Goal: Task Accomplishment & Management: Manage account settings

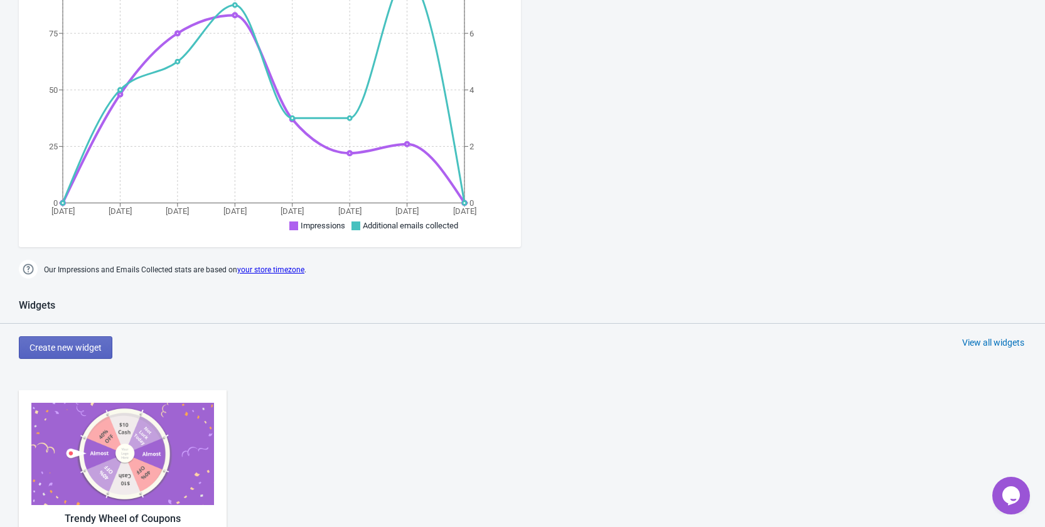
scroll to position [439, 0]
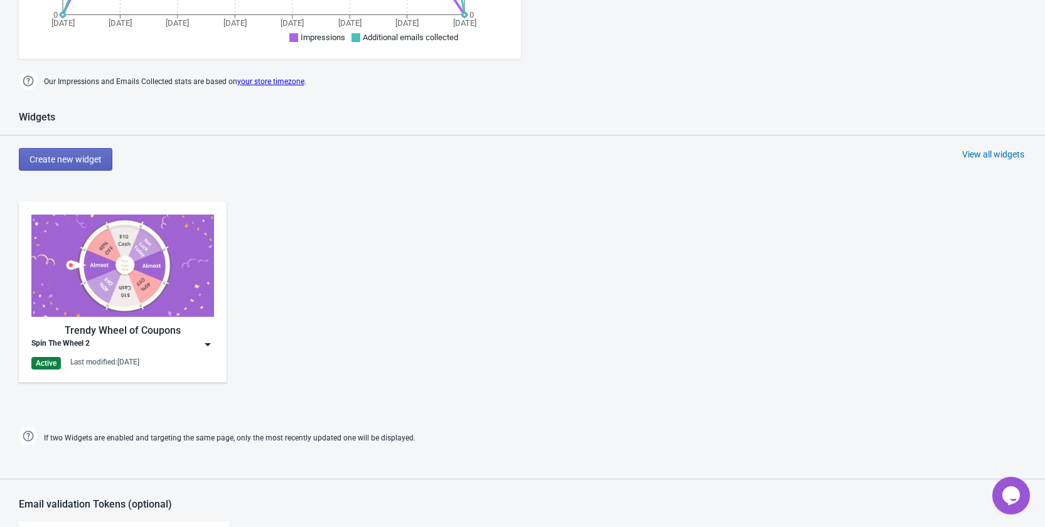
click at [215, 343] on div "Trendy Wheel of Coupons Spin The Wheel 2 Active Last modified: [DATE]" at bounding box center [123, 292] width 208 height 180
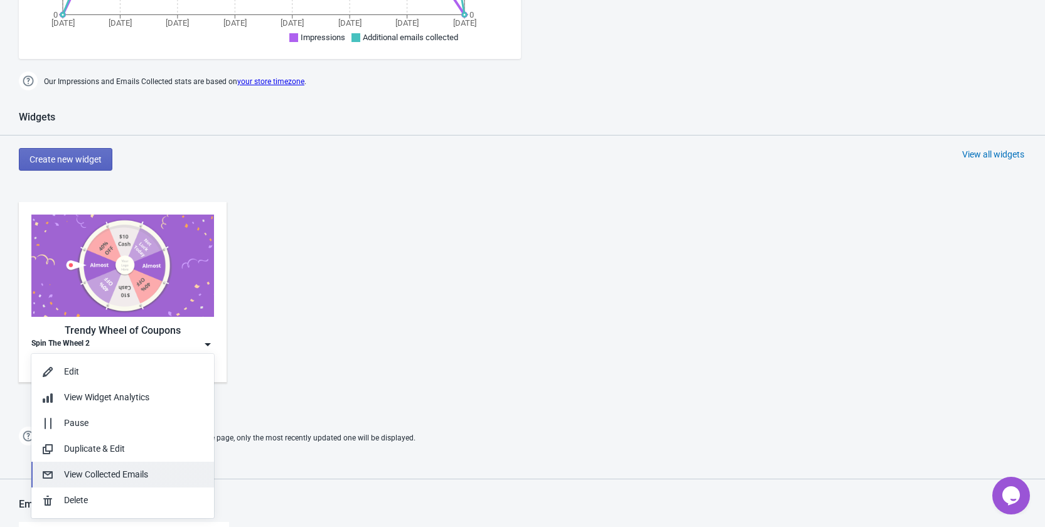
click at [151, 471] on div "View Collected Emails" at bounding box center [134, 474] width 140 height 13
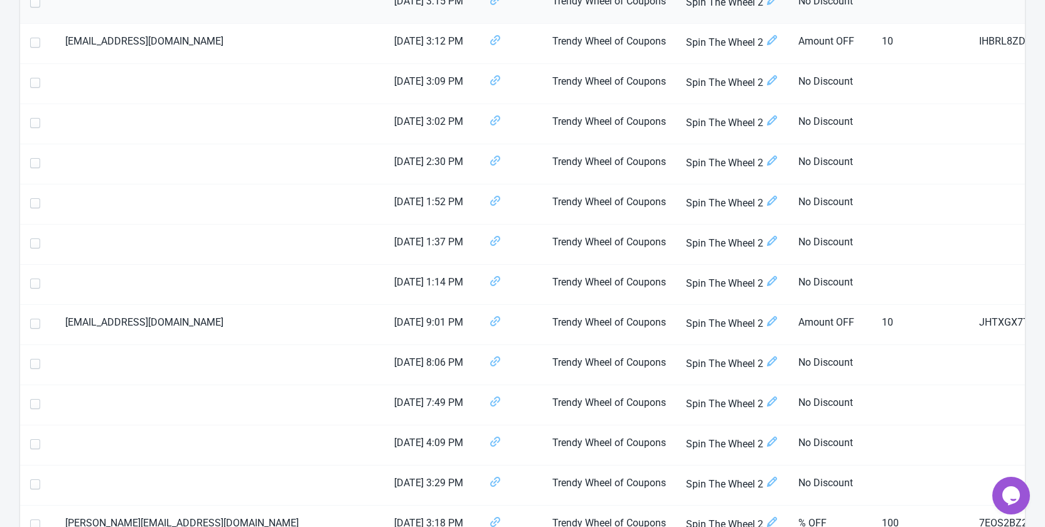
scroll to position [664, 0]
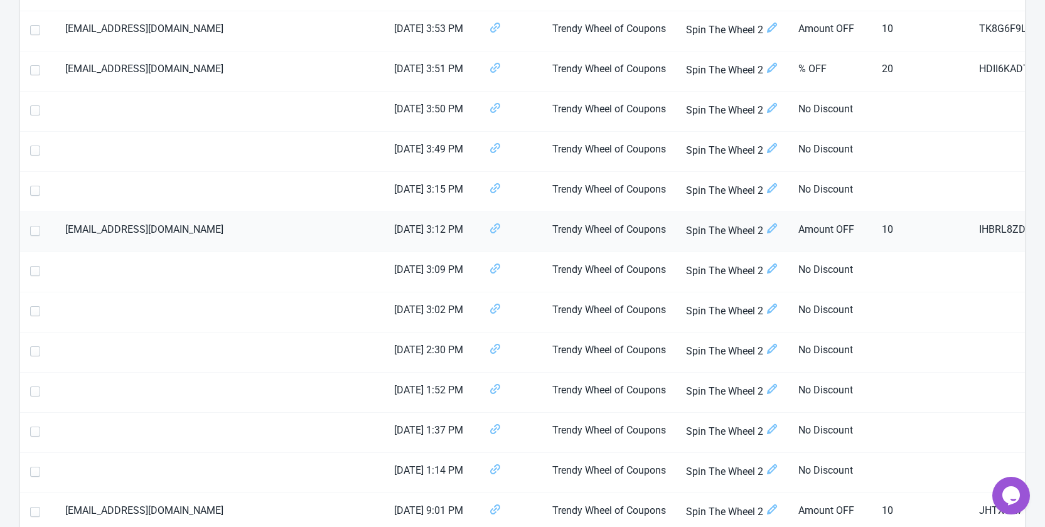
click at [34, 235] on span at bounding box center [35, 231] width 10 height 10
click at [31, 235] on input "checkbox" at bounding box center [30, 237] width 1 height 23
checkbox input "true"
click at [36, 72] on span at bounding box center [35, 70] width 10 height 10
click at [31, 72] on input "checkbox" at bounding box center [30, 76] width 1 height 23
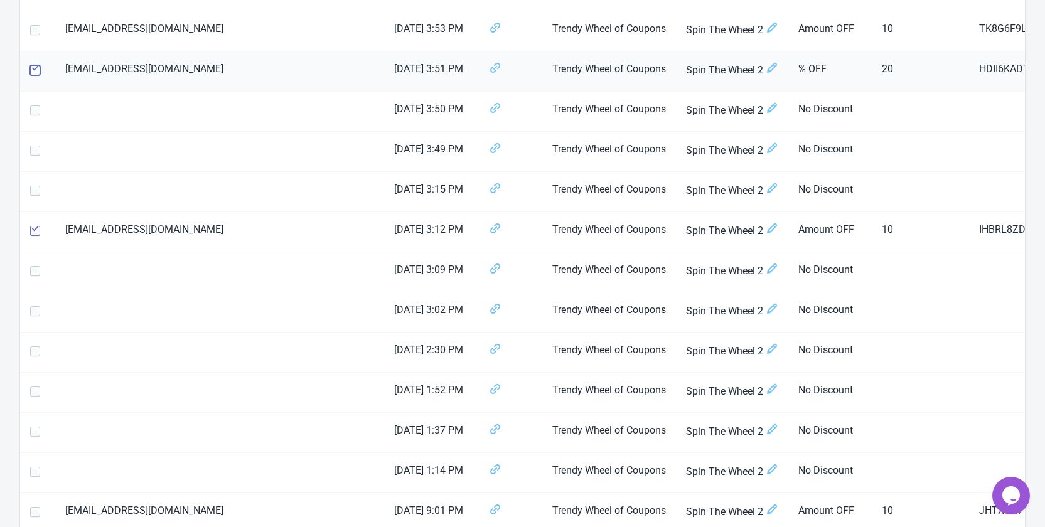
checkbox input "true"
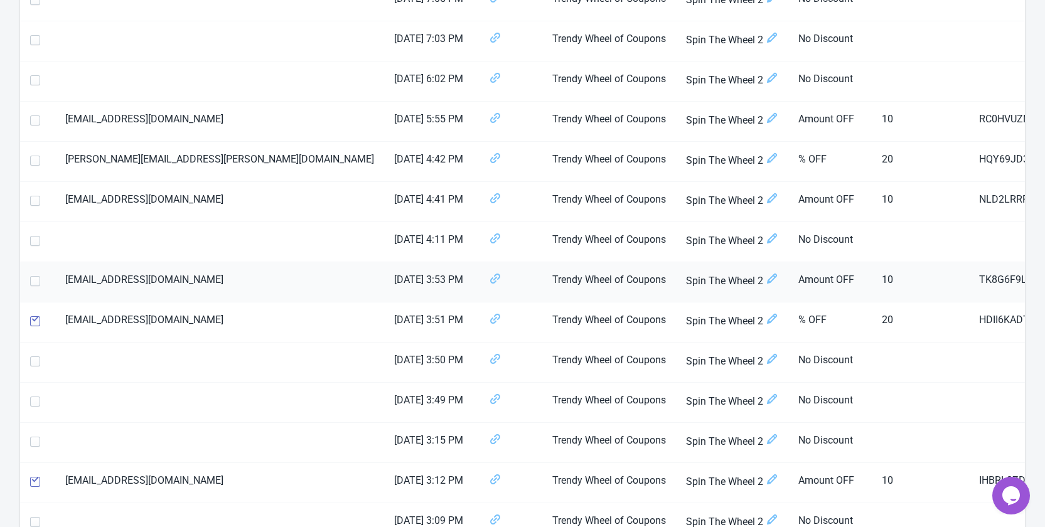
click at [33, 283] on span at bounding box center [35, 281] width 10 height 10
click at [31, 283] on input "checkbox" at bounding box center [30, 287] width 1 height 23
checkbox input "true"
click at [36, 203] on span at bounding box center [35, 201] width 10 height 10
click at [31, 203] on input "checkbox" at bounding box center [30, 207] width 1 height 23
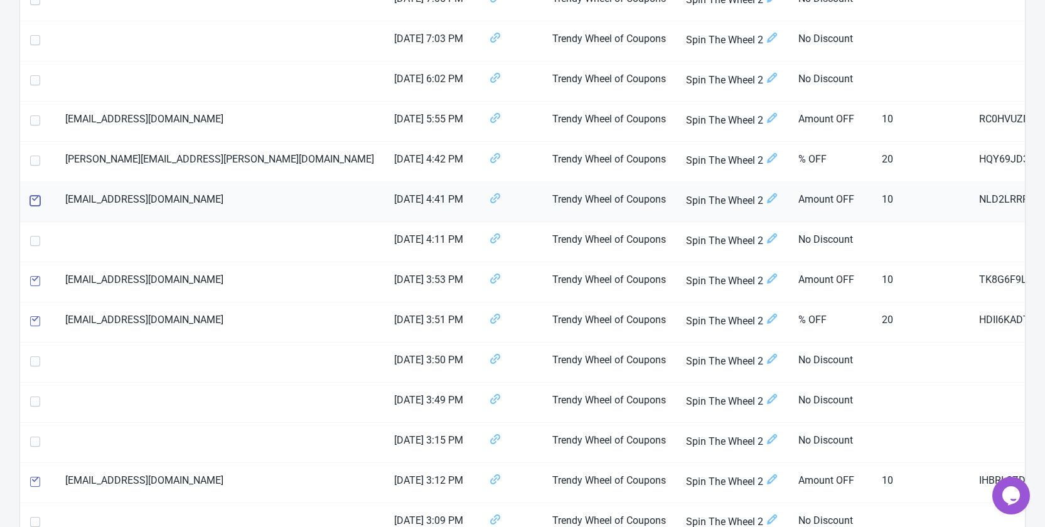
checkbox input "true"
click at [34, 163] on span at bounding box center [35, 161] width 10 height 10
click at [31, 163] on input "checkbox" at bounding box center [30, 167] width 1 height 23
checkbox input "true"
click at [36, 119] on span at bounding box center [35, 121] width 10 height 10
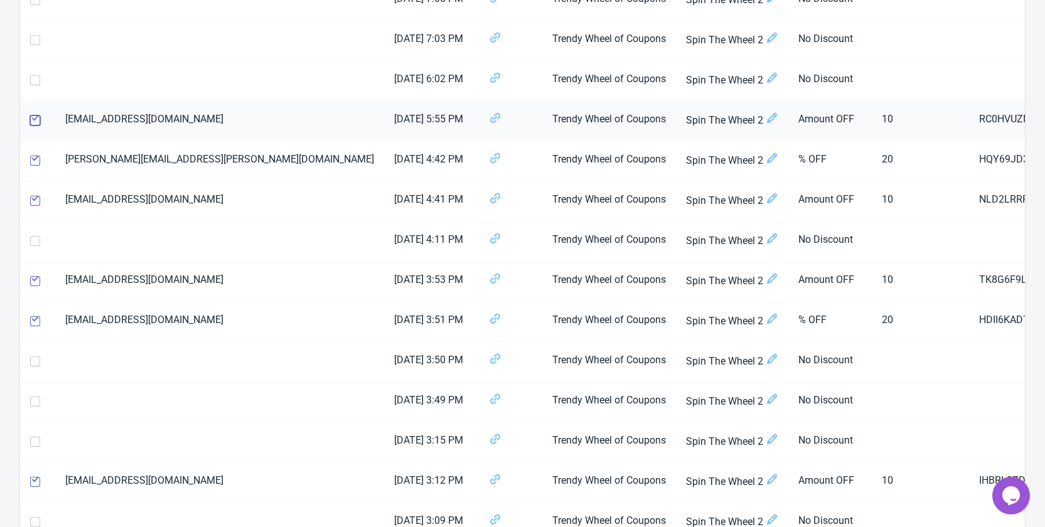
click at [31, 119] on input "checkbox" at bounding box center [30, 127] width 1 height 23
checkbox input "true"
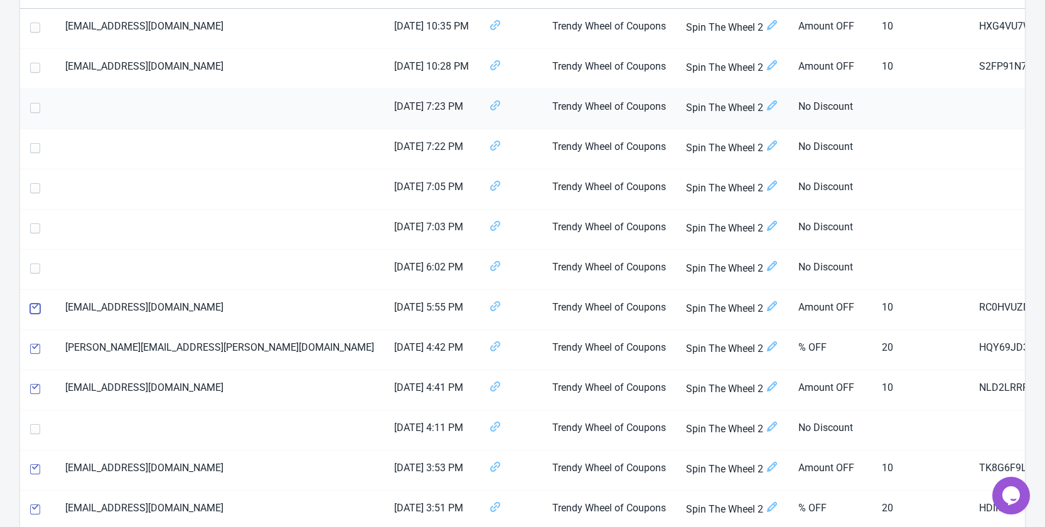
scroll to position [161, 0]
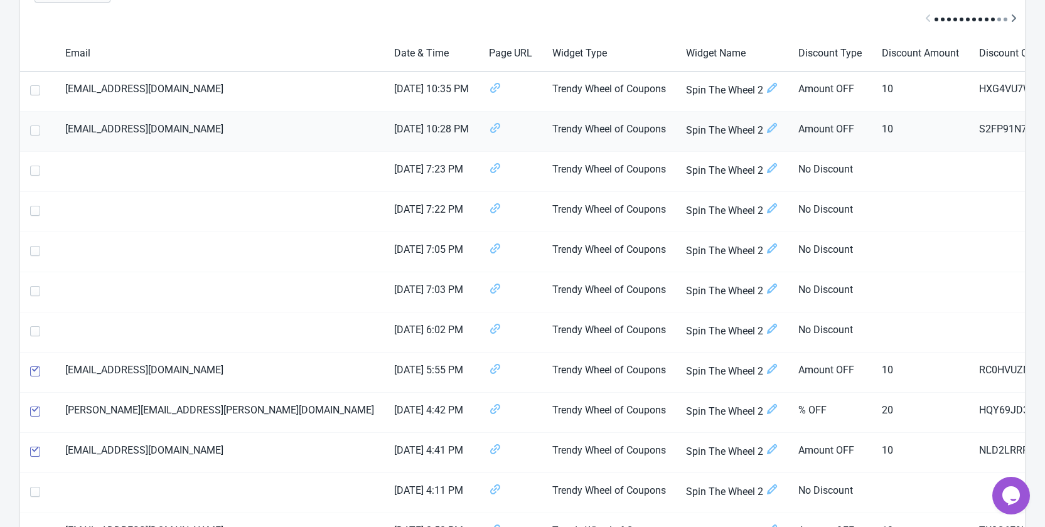
click at [33, 130] on span at bounding box center [35, 131] width 10 height 10
click at [31, 130] on input "checkbox" at bounding box center [30, 137] width 1 height 23
checkbox input "true"
click at [31, 89] on span at bounding box center [35, 90] width 10 height 10
click at [31, 89] on input "checkbox" at bounding box center [30, 96] width 1 height 23
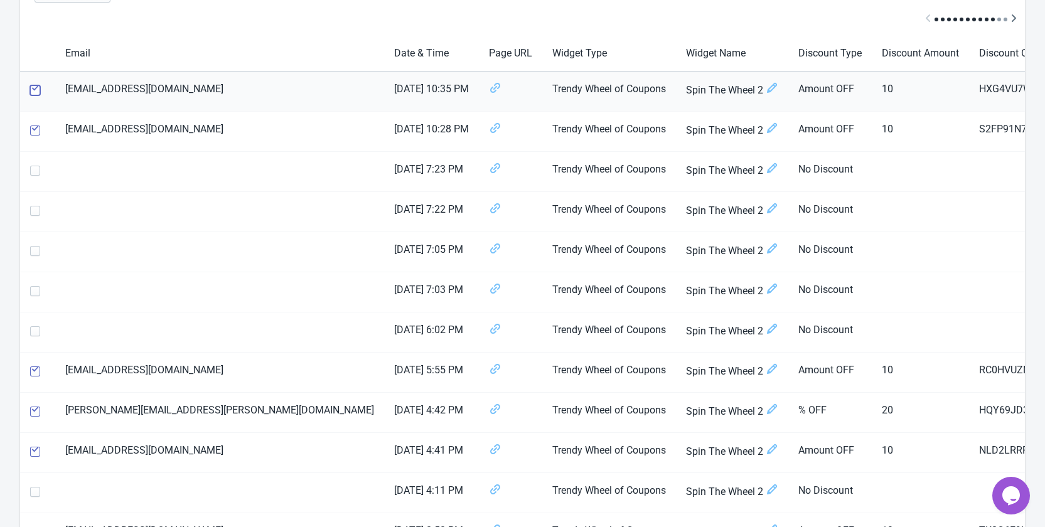
checkbox input "true"
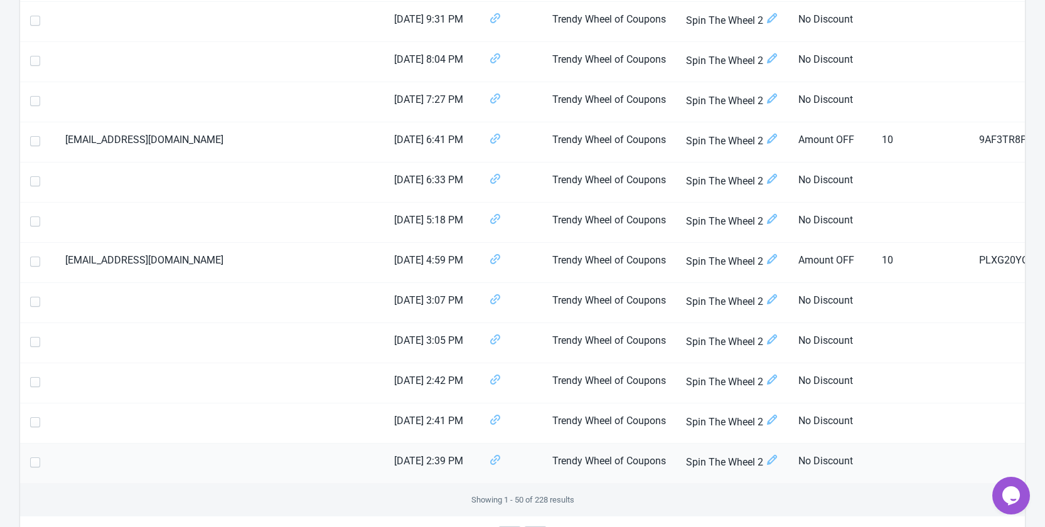
scroll to position [1856, 0]
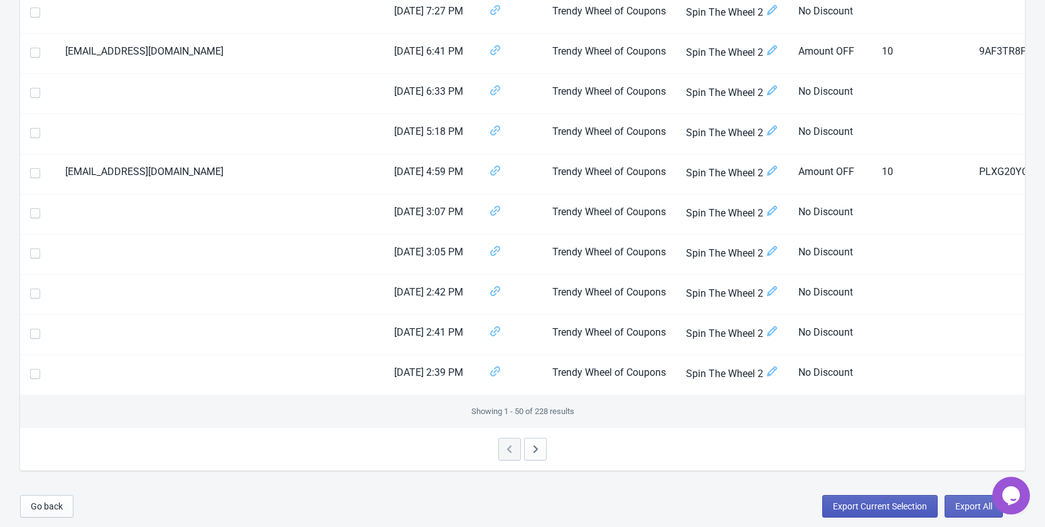
click at [880, 509] on span "Export Current Selection" at bounding box center [880, 507] width 94 height 10
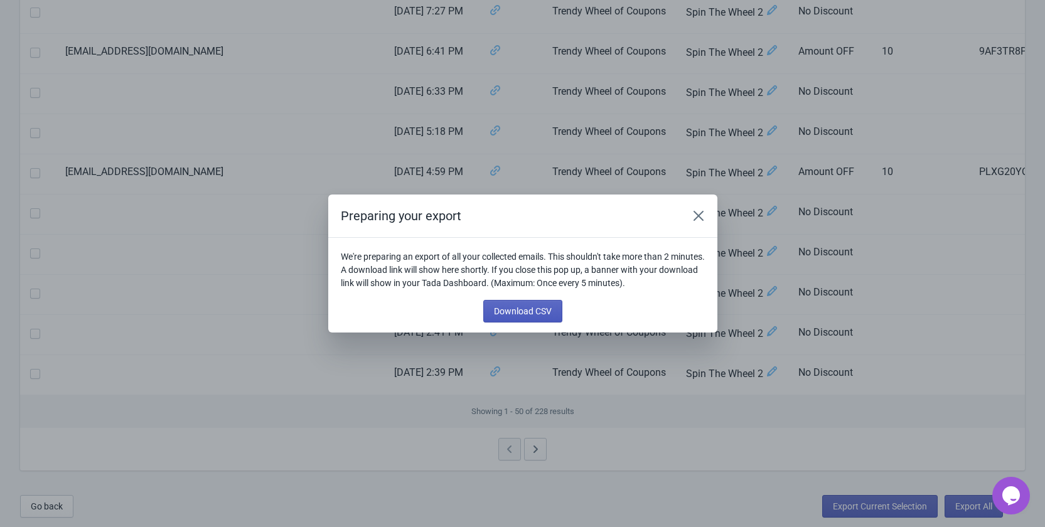
click at [528, 315] on span "Download CSV" at bounding box center [523, 311] width 58 height 10
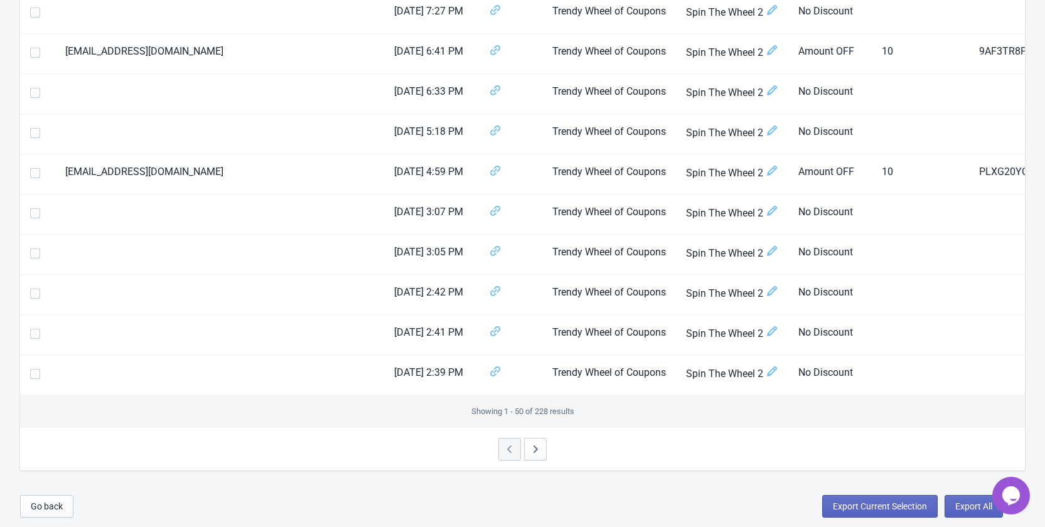
scroll to position [1821, 0]
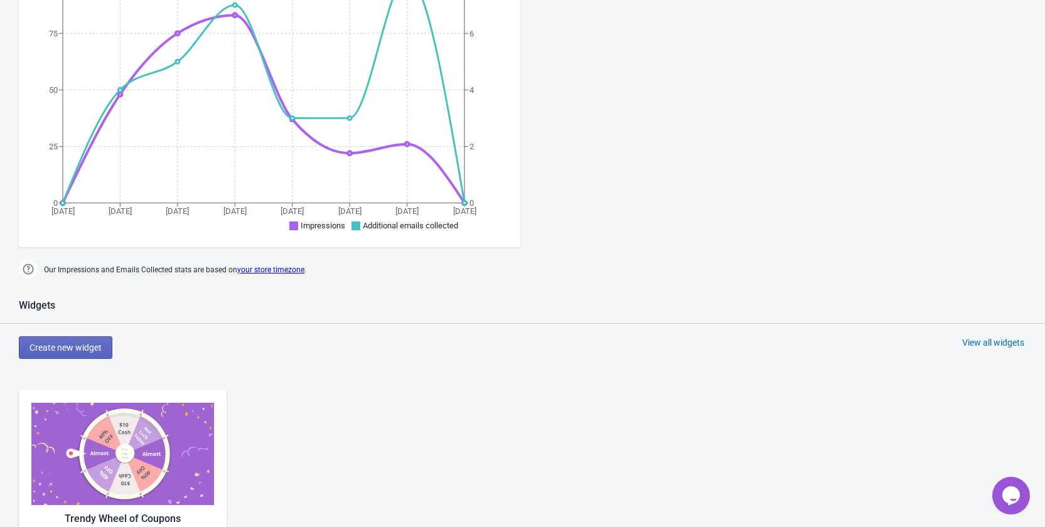
scroll to position [439, 0]
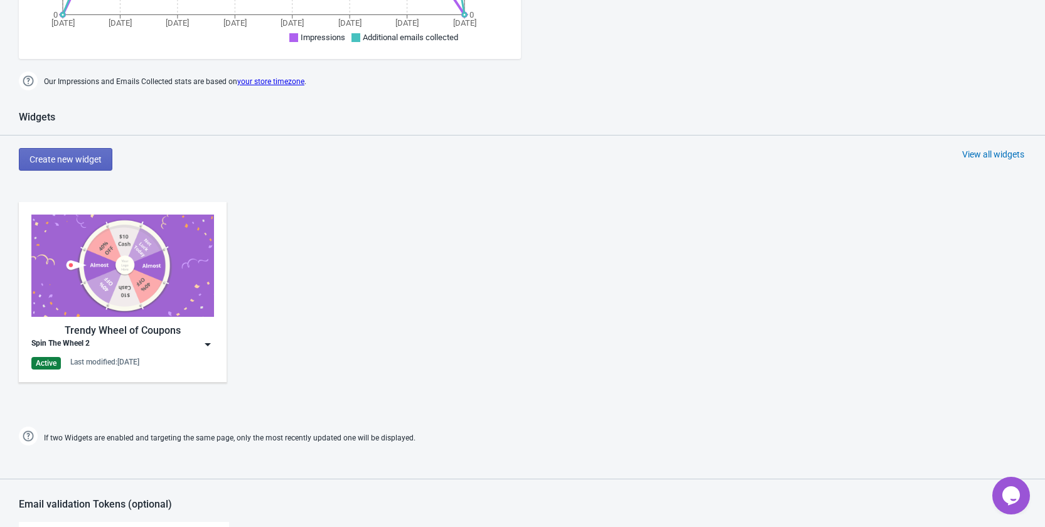
click at [209, 342] on img at bounding box center [208, 344] width 13 height 13
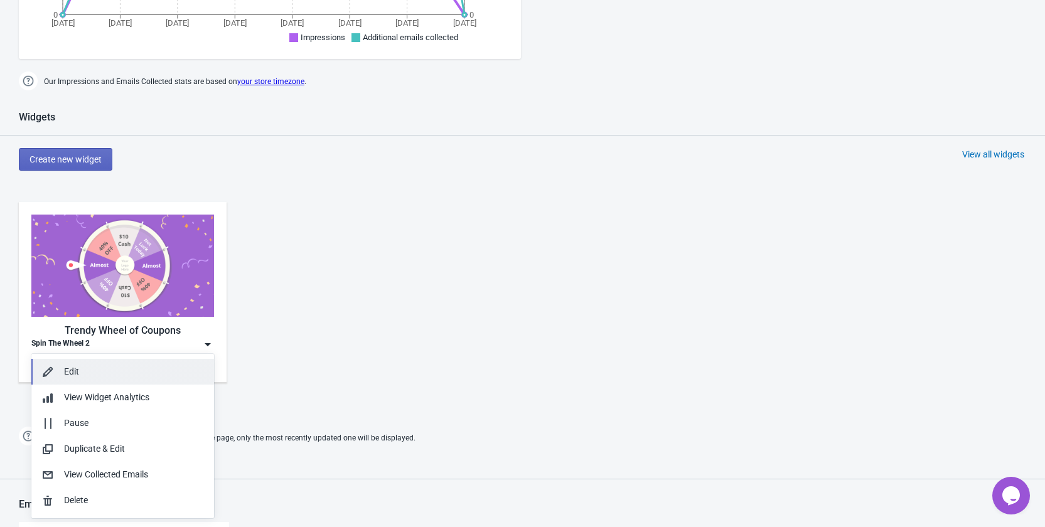
click at [121, 366] on div "Edit" at bounding box center [134, 371] width 140 height 13
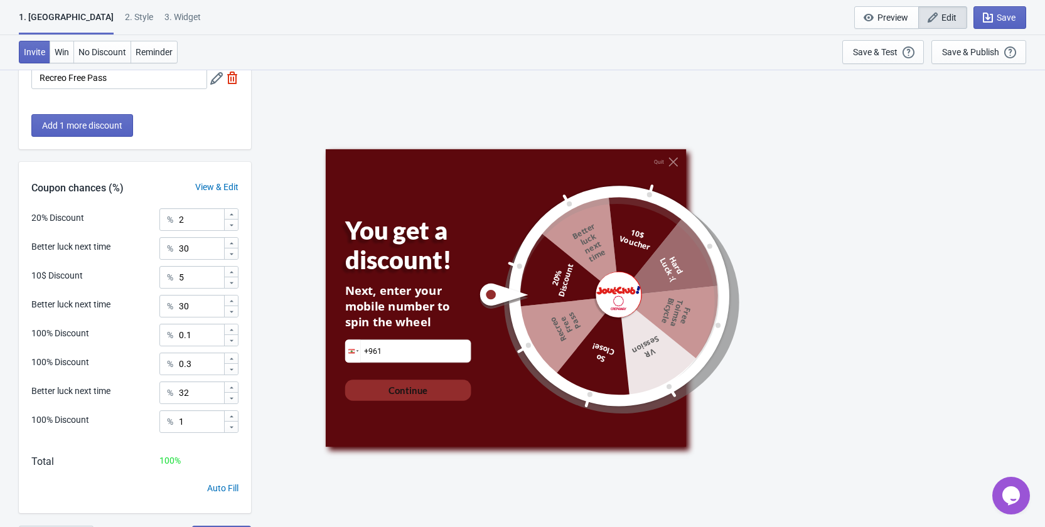
scroll to position [461, 0]
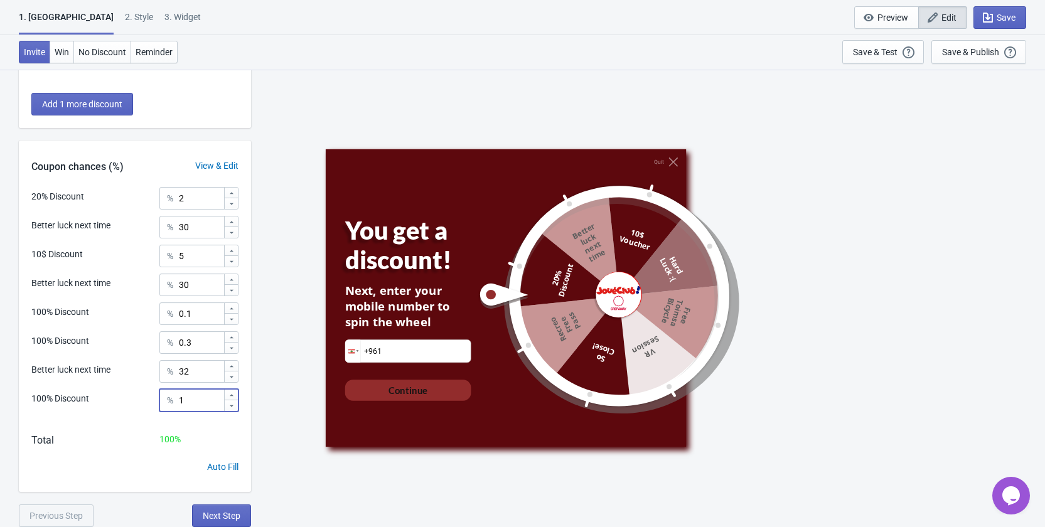
click at [183, 405] on input "1" at bounding box center [200, 400] width 45 height 23
click at [182, 405] on input "1" at bounding box center [200, 400] width 45 height 23
type input "2"
click at [198, 227] on input "30" at bounding box center [200, 227] width 45 height 23
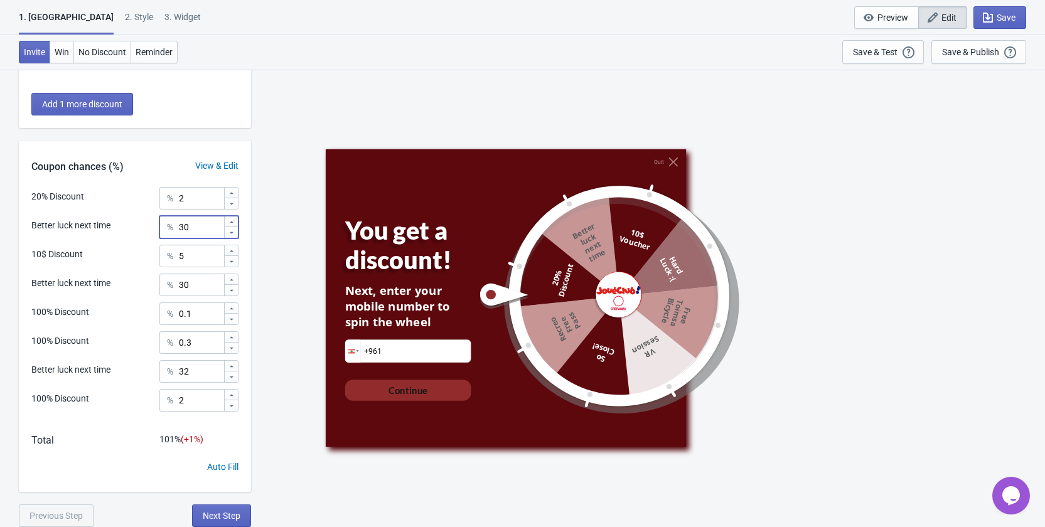
type input "3"
type input "29"
click at [298, 306] on div "Quit You get a discount! Next, enter your mobile number to spin the wheel Phone…" at bounding box center [648, 298] width 782 height 458
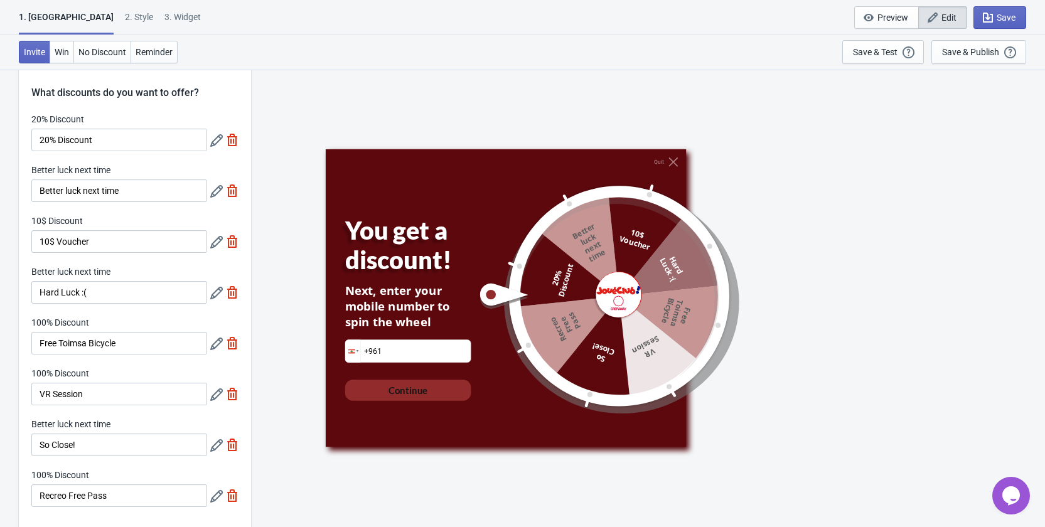
scroll to position [0, 0]
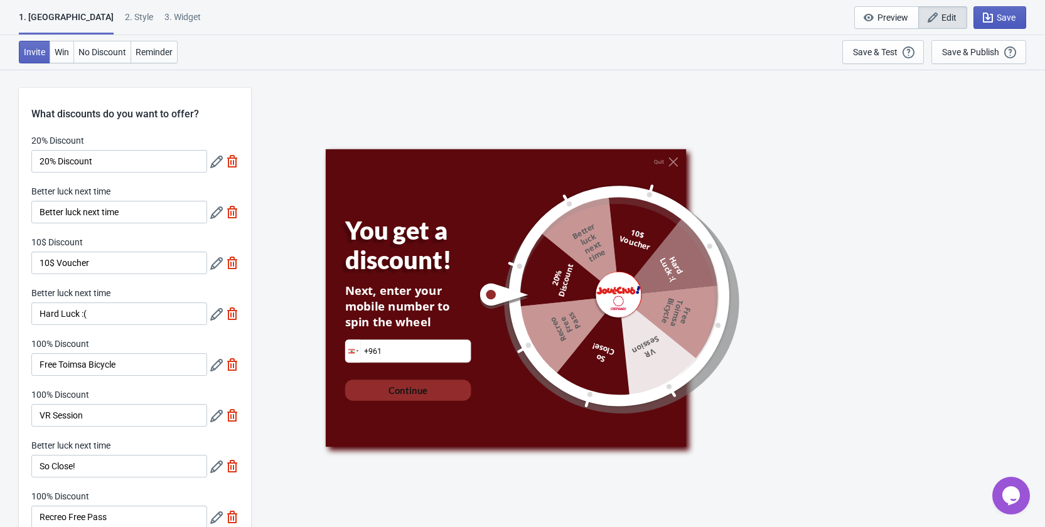
click at [1016, 22] on button "Save" at bounding box center [1000, 17] width 53 height 23
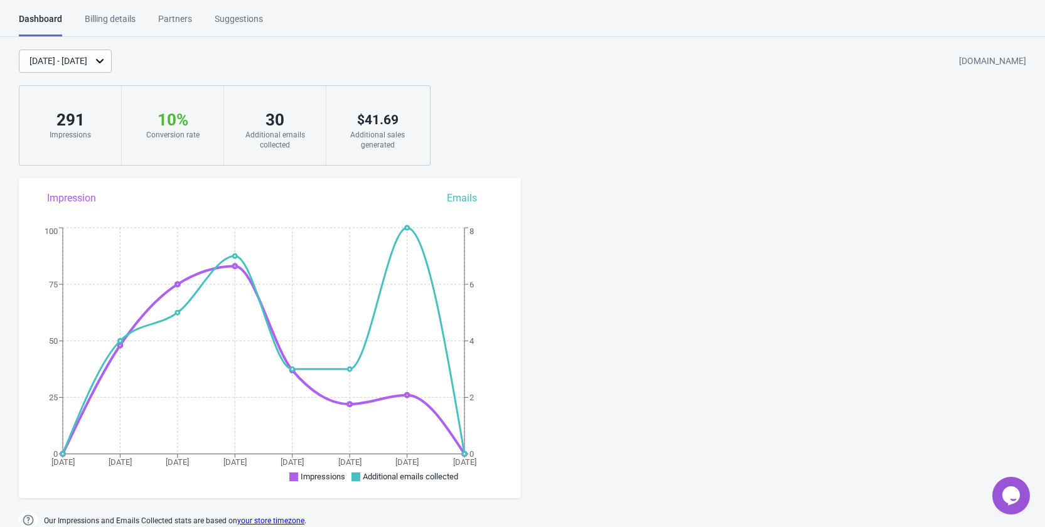
click at [109, 24] on div "Billing details" at bounding box center [110, 24] width 51 height 22
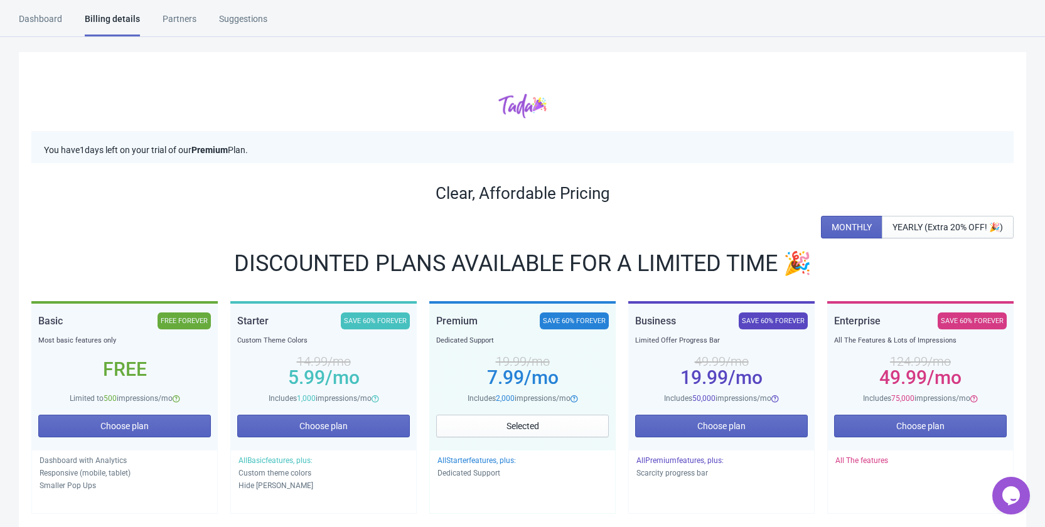
scroll to position [126, 0]
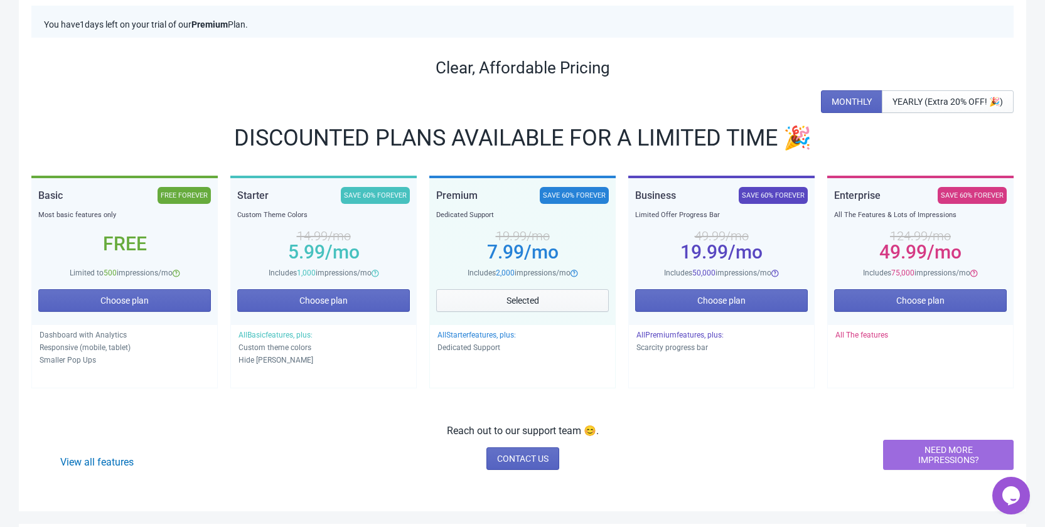
click at [512, 301] on span "Selected" at bounding box center [523, 301] width 33 height 10
click at [512, 300] on span "Selected" at bounding box center [523, 301] width 33 height 10
click at [512, 299] on span "Selected" at bounding box center [523, 301] width 33 height 10
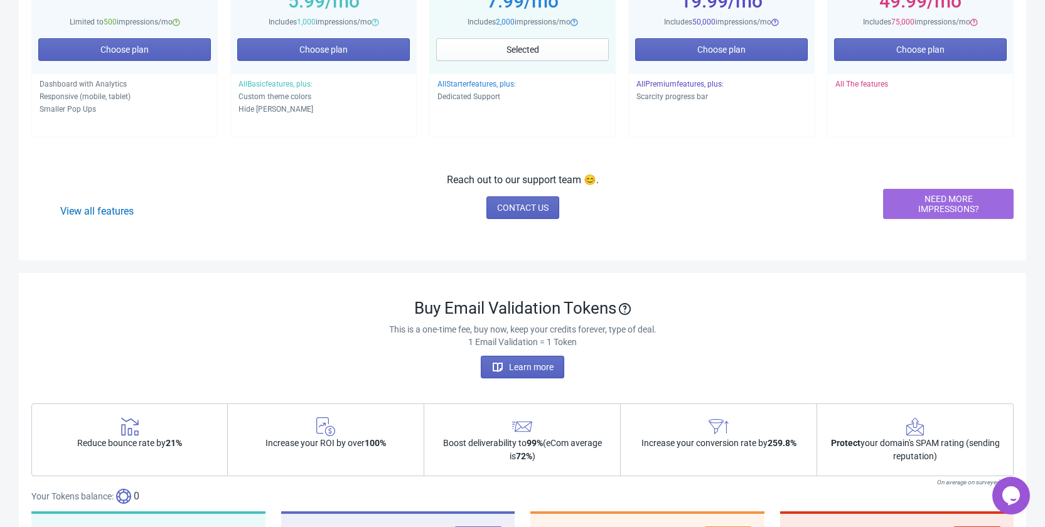
scroll to position [0, 0]
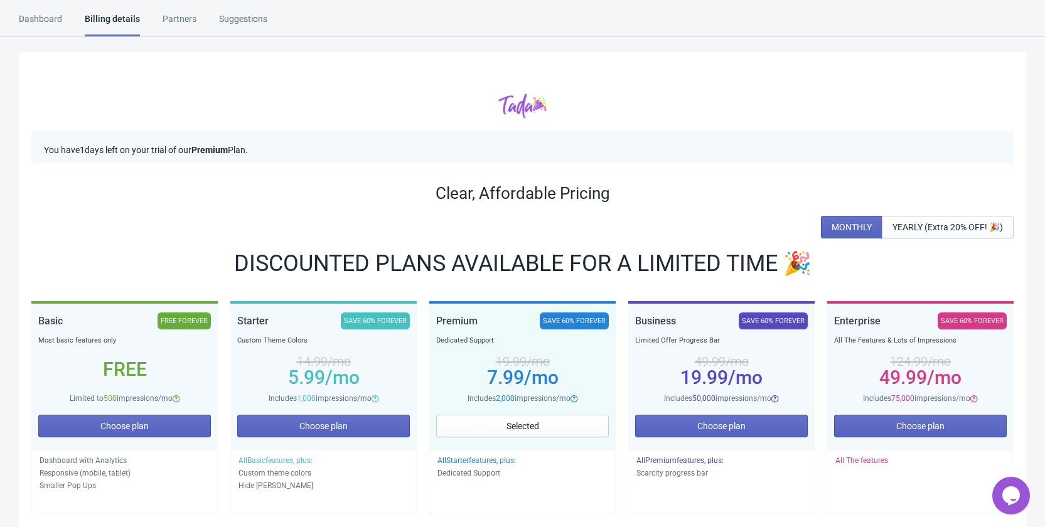
drag, startPoint x: 70, startPoint y: 153, endPoint x: 298, endPoint y: 151, distance: 227.9
click at [298, 151] on p "You have 1 days left on your trial of our Premium Plan." at bounding box center [522, 150] width 957 height 13
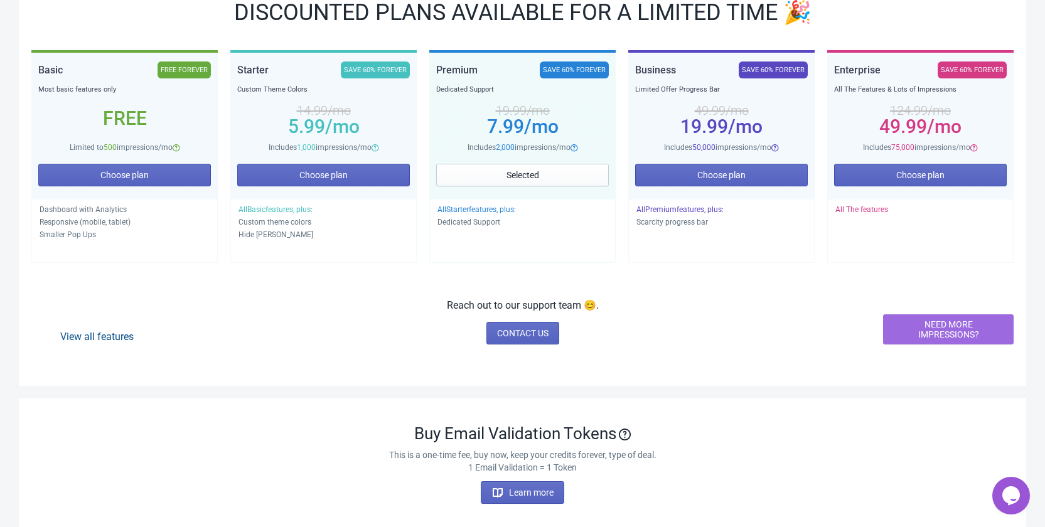
click at [122, 341] on link "View all features" at bounding box center [96, 337] width 73 height 12
click at [509, 174] on span "Selected" at bounding box center [523, 175] width 33 height 10
click at [500, 144] on span "2,000" at bounding box center [505, 147] width 19 height 9
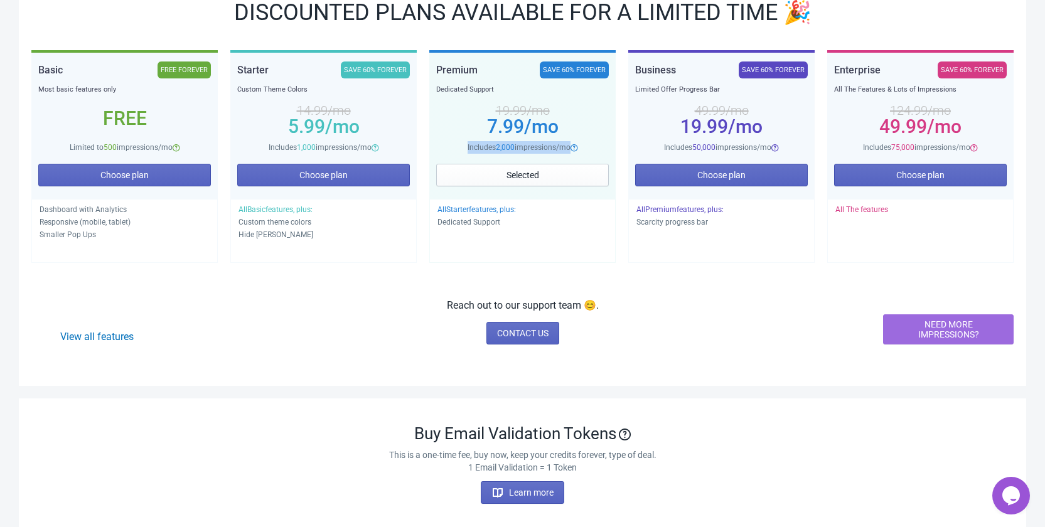
click at [529, 149] on span "Includes 2,000 impressions/mo" at bounding box center [519, 147] width 103 height 9
click at [485, 212] on span "All Starter features, plus:" at bounding box center [477, 209] width 78 height 9
click at [487, 225] on p "Dedicated Support" at bounding box center [523, 222] width 170 height 13
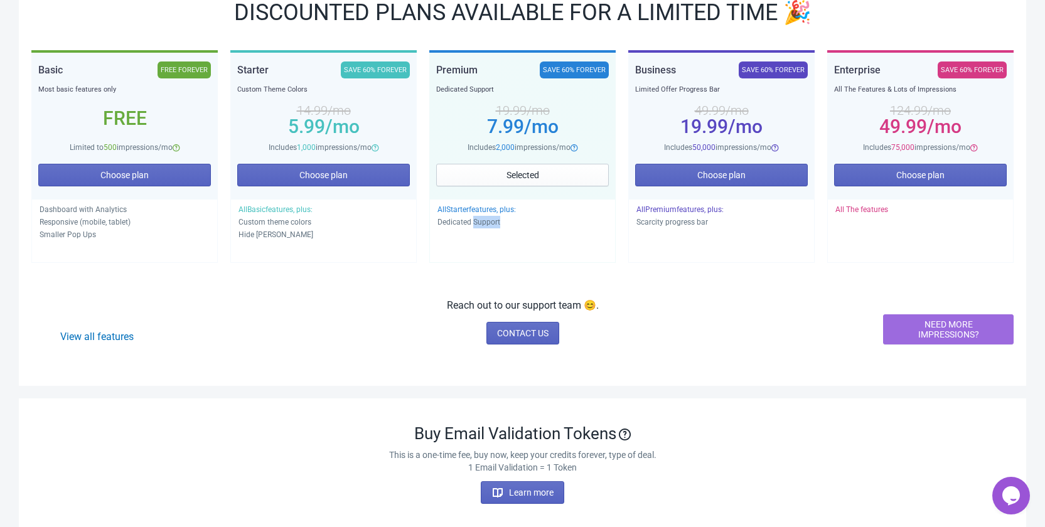
click at [487, 225] on p "Dedicated Support" at bounding box center [523, 222] width 170 height 13
click at [1022, 490] on div "Opens Chat This icon Opens the chat window." at bounding box center [1012, 496] width 38 height 20
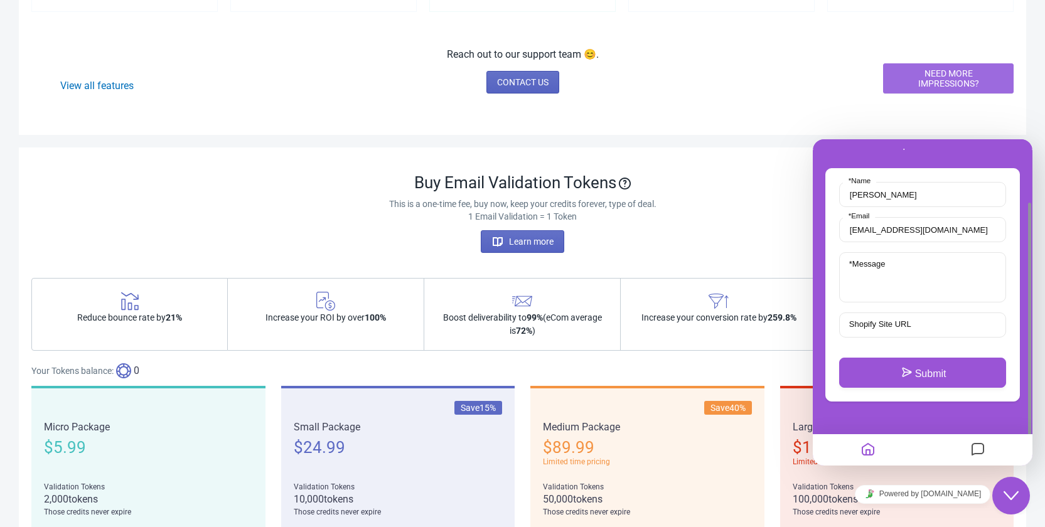
scroll to position [628, 0]
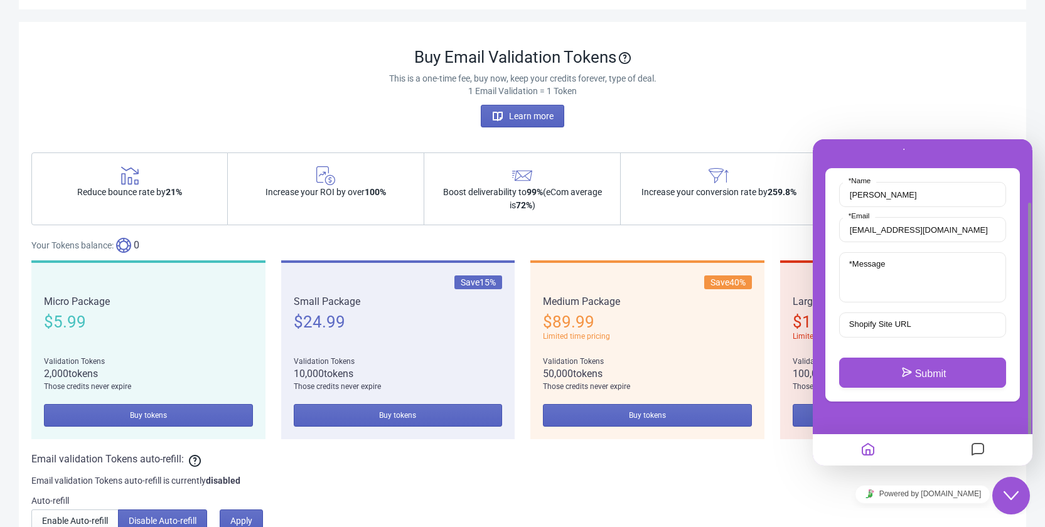
click at [561, 191] on span "Boost deliverability to 99% (eCom average is 72% )" at bounding box center [522, 199] width 171 height 26
click at [578, 205] on span "Boost deliverability to 99% (eCom average is 72% )" at bounding box center [522, 199] width 171 height 26
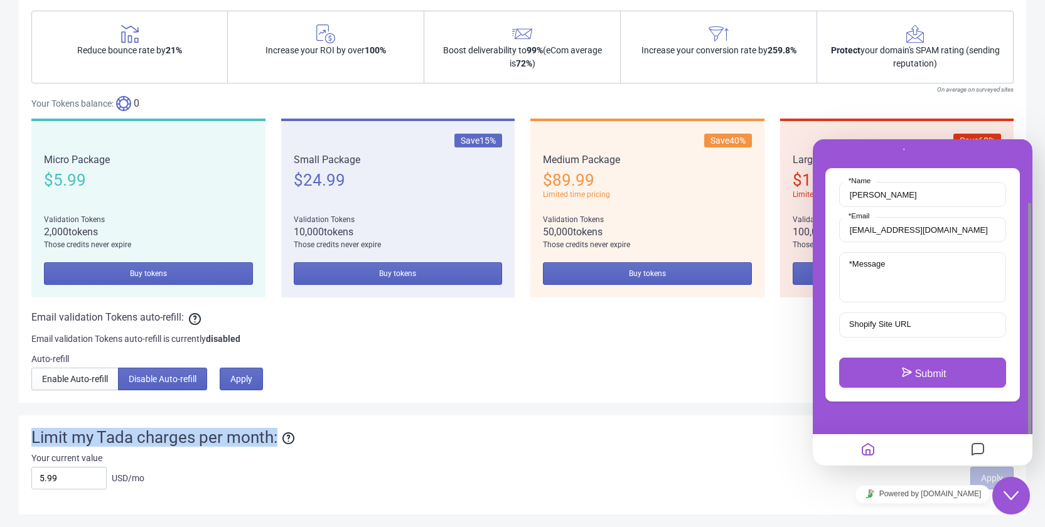
drag, startPoint x: 37, startPoint y: 436, endPoint x: 298, endPoint y: 433, distance: 261.2
click at [298, 433] on div "Limit my Tada charges per month: Your current value 5.99 USD/mo Apply Prevent T…" at bounding box center [523, 465] width 1008 height 99
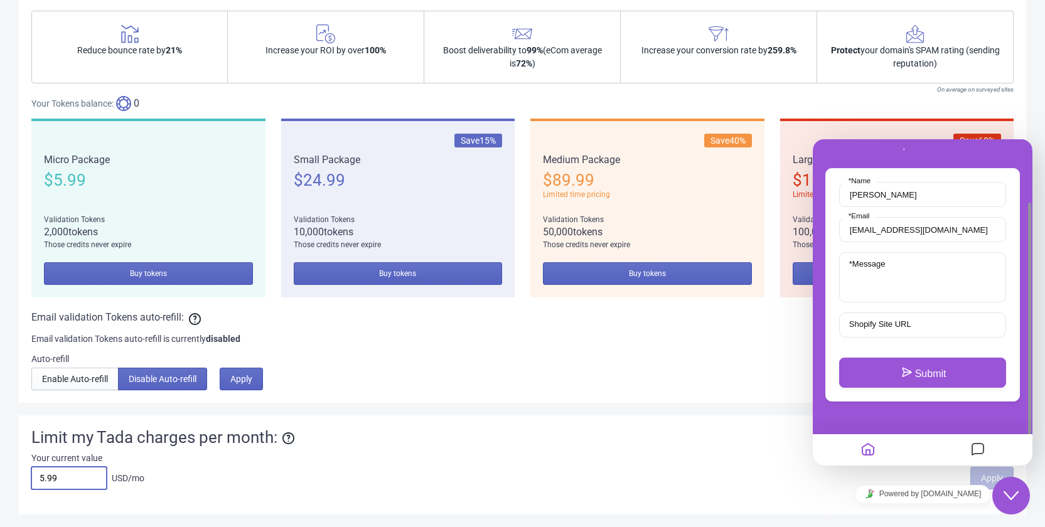
click at [39, 474] on input "5.99" at bounding box center [68, 478] width 75 height 23
type input "7.99"
click at [471, 427] on div "Limit my Tada charges per month: Your current value 7.99 USD/mo Apply Prevent T…" at bounding box center [523, 465] width 1008 height 99
click at [982, 477] on span "Apply" at bounding box center [992, 478] width 22 height 10
